Goal: Task Accomplishment & Management: Complete application form

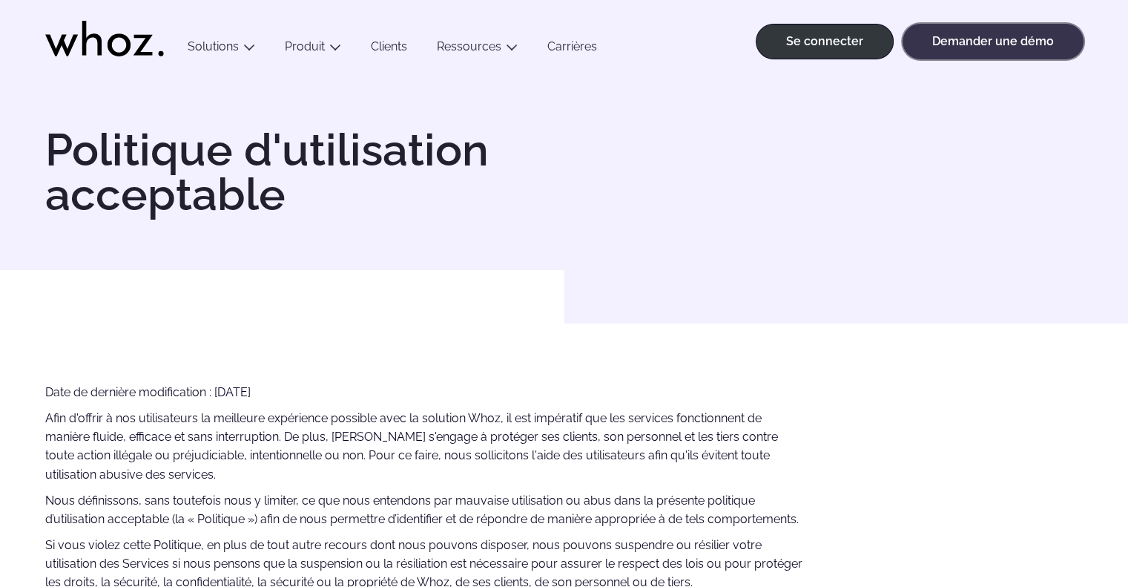
click at [945, 41] on font "Demander une démo" at bounding box center [993, 41] width 122 height 14
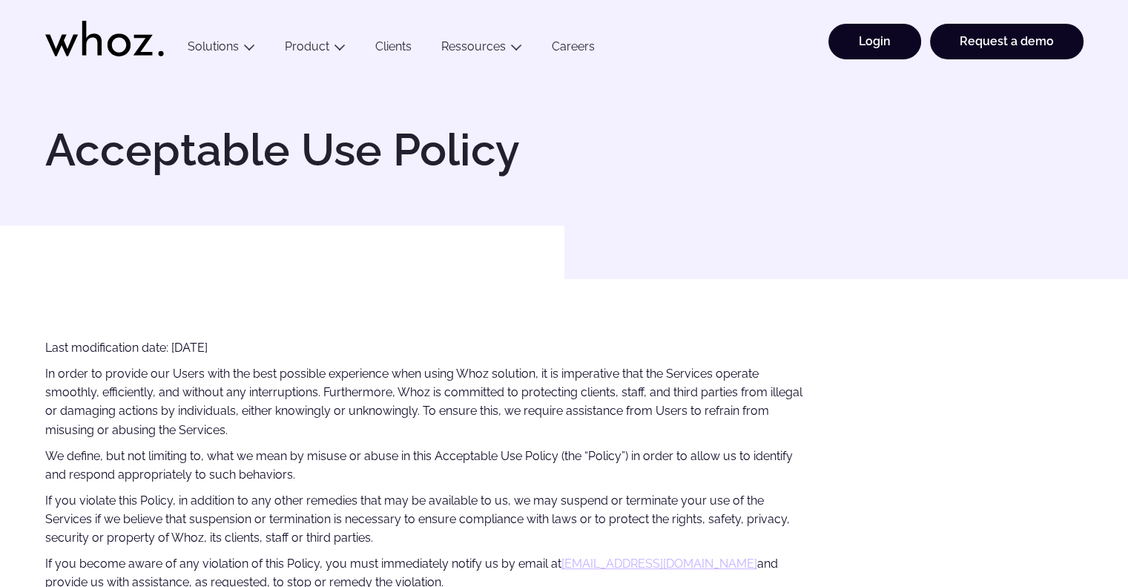
click at [881, 45] on link "Login" at bounding box center [874, 42] width 93 height 36
